Goal: Register for event/course

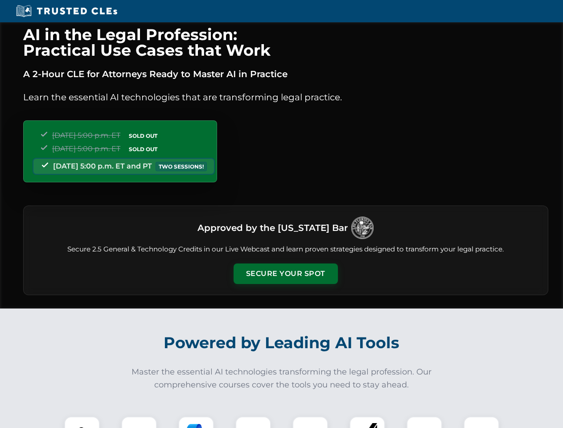
click at [285, 274] on button "Secure Your Spot" at bounding box center [286, 274] width 104 height 21
click at [82, 422] on img at bounding box center [82, 435] width 26 height 26
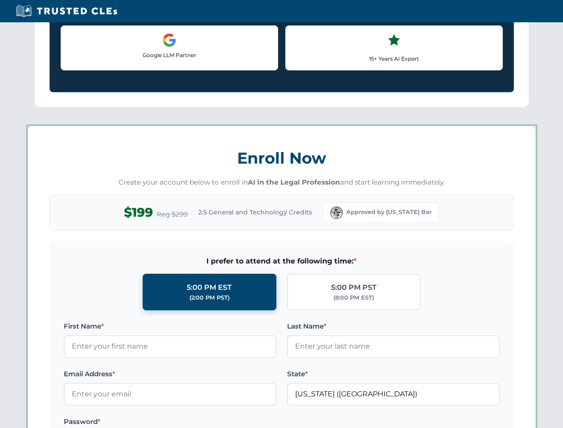
click at [196, 422] on label "Password *" at bounding box center [170, 422] width 213 height 11
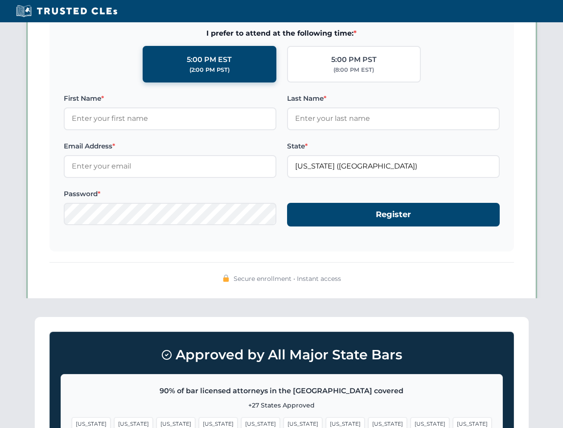
click at [411, 422] on span "[US_STATE]" at bounding box center [430, 423] width 39 height 13
